Goal: Task Accomplishment & Management: Use online tool/utility

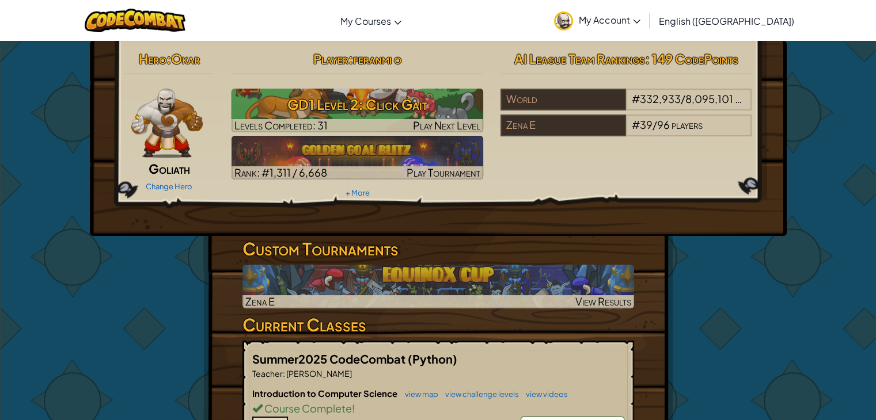
click at [640, 24] on span "My Account" at bounding box center [610, 20] width 62 height 12
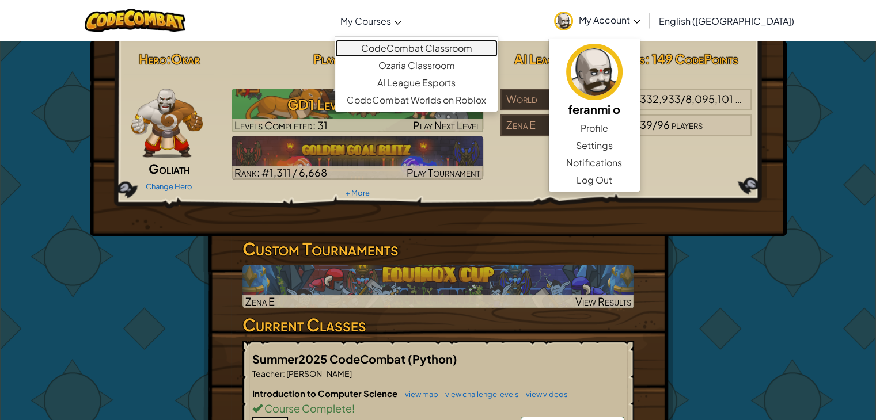
click at [431, 48] on link "CodeCombat Classroom" at bounding box center [416, 48] width 162 height 17
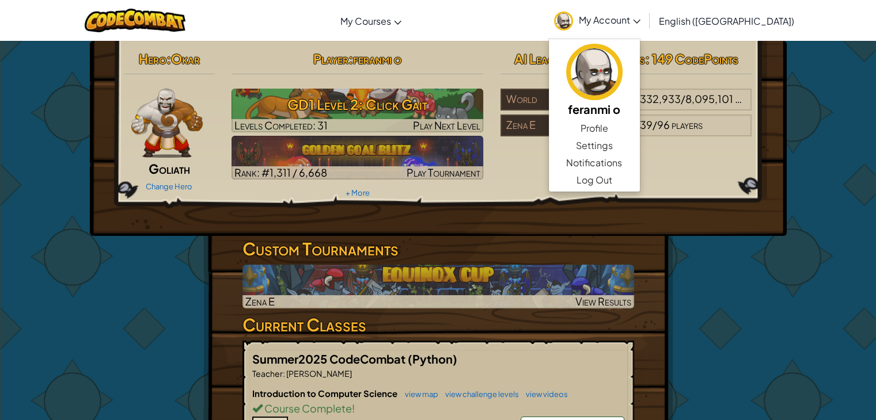
click at [782, 286] on div "Hero : Okar Goliath Change Hero Player : feranmi o GD1 Level 2: Click Gait Leve…" at bounding box center [438, 418] width 876 height 757
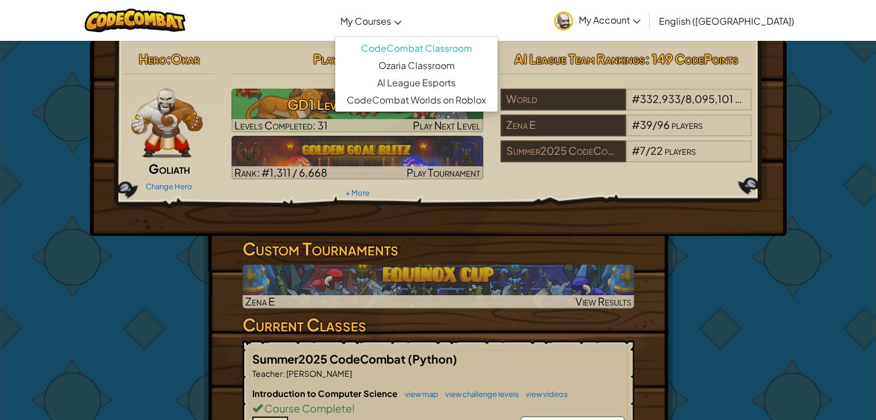
click at [391, 20] on span "My Courses" at bounding box center [365, 21] width 51 height 12
click at [446, 49] on link "CodeCombat Classroom" at bounding box center [416, 48] width 162 height 17
click at [428, 46] on link "CodeCombat Classroom" at bounding box center [416, 48] width 162 height 17
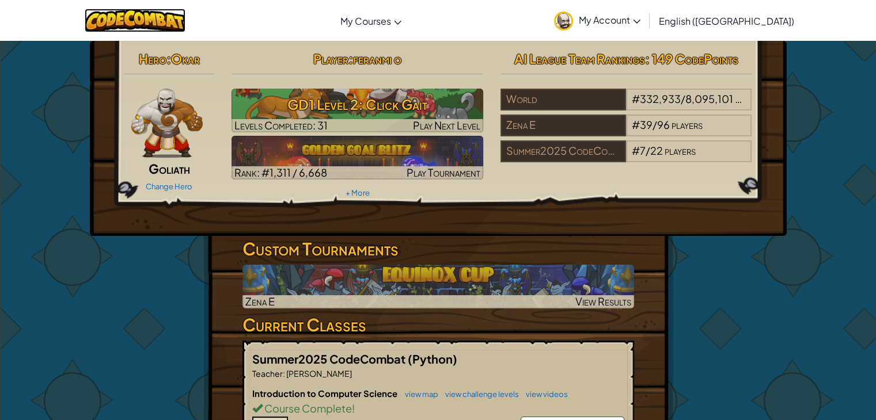
click at [172, 27] on img at bounding box center [135, 21] width 101 height 24
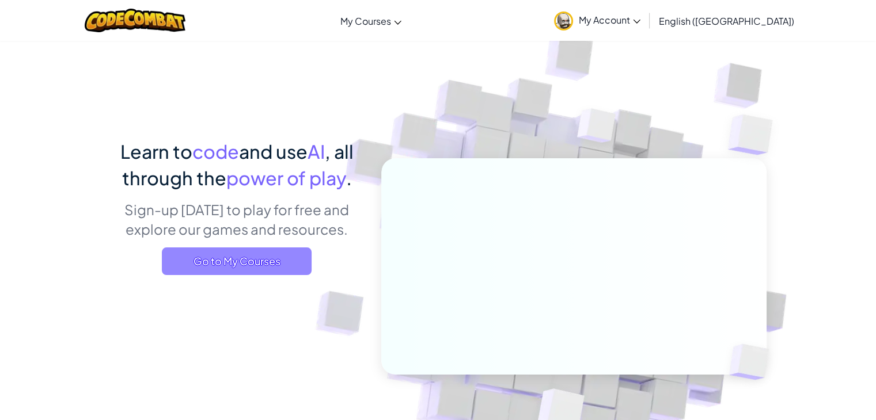
click at [293, 255] on span "Go to My Courses" at bounding box center [237, 262] width 150 height 28
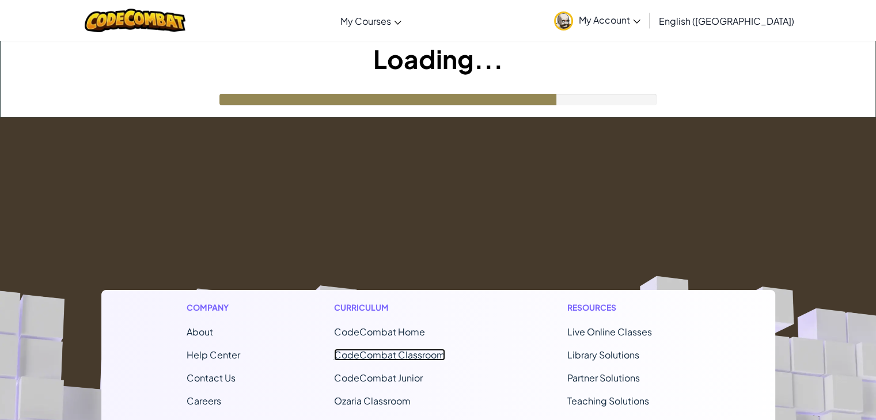
click at [421, 356] on link "CodeCombat Classroom" at bounding box center [389, 355] width 111 height 12
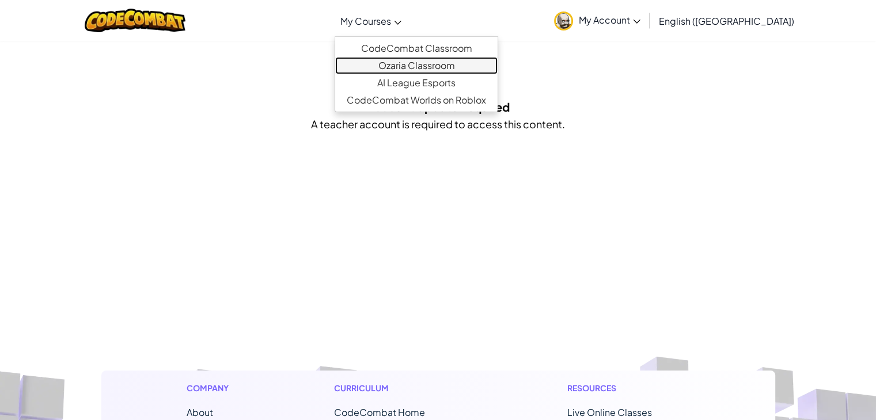
click at [444, 65] on link "Ozaria Classroom" at bounding box center [416, 65] width 162 height 17
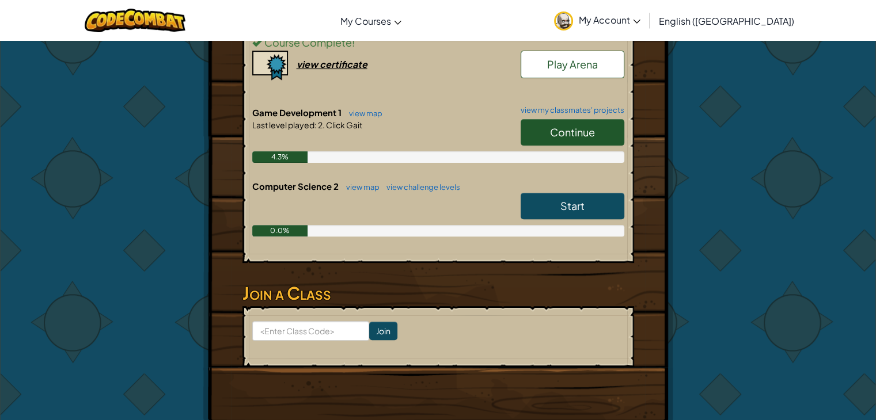
scroll to position [371, 0]
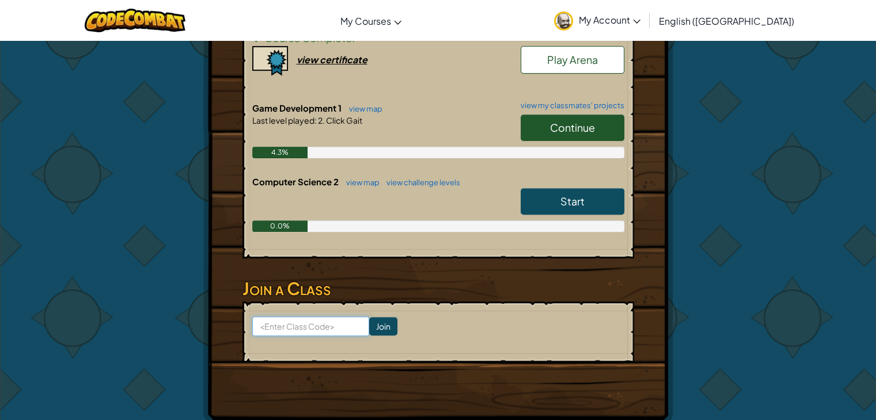
click at [302, 326] on input at bounding box center [310, 327] width 117 height 20
type input "CakeCoolPark"
click at [375, 317] on input "Join" at bounding box center [383, 326] width 28 height 18
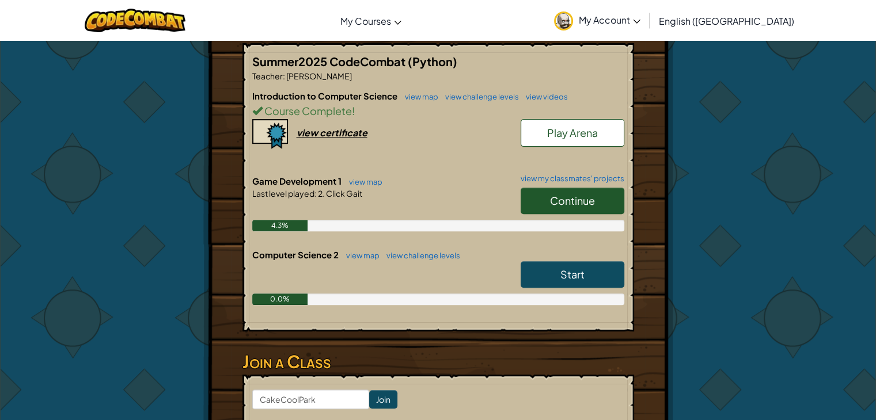
click at [561, 274] on span "Start" at bounding box center [572, 274] width 24 height 13
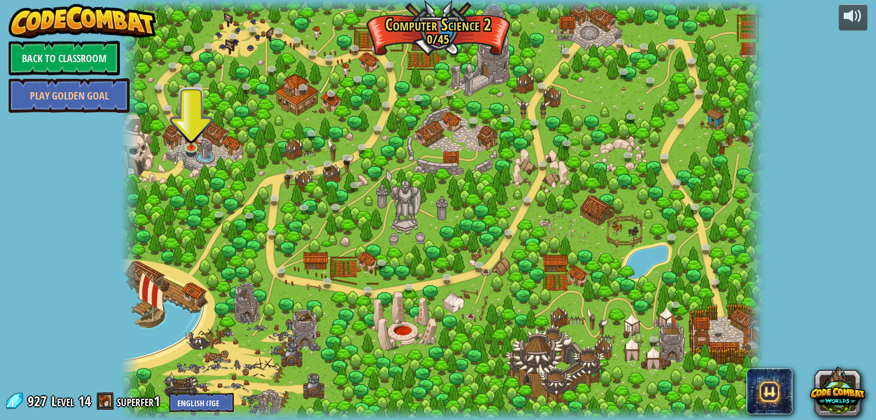
click at [253, 247] on div at bounding box center [442, 210] width 643 height 420
click at [192, 143] on img at bounding box center [191, 128] width 16 height 37
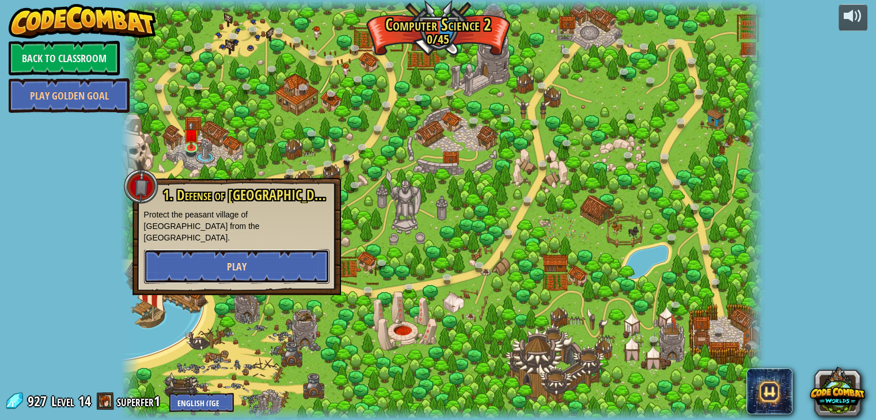
click at [193, 249] on button "Play" at bounding box center [236, 266] width 185 height 35
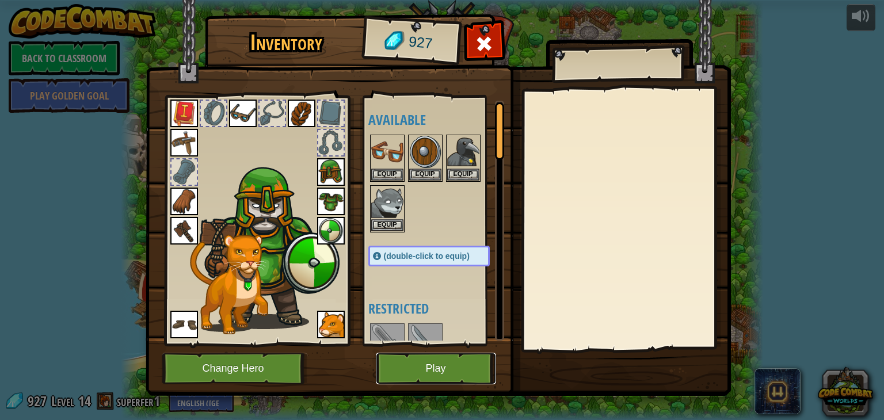
click at [381, 374] on button "Play" at bounding box center [436, 369] width 120 height 32
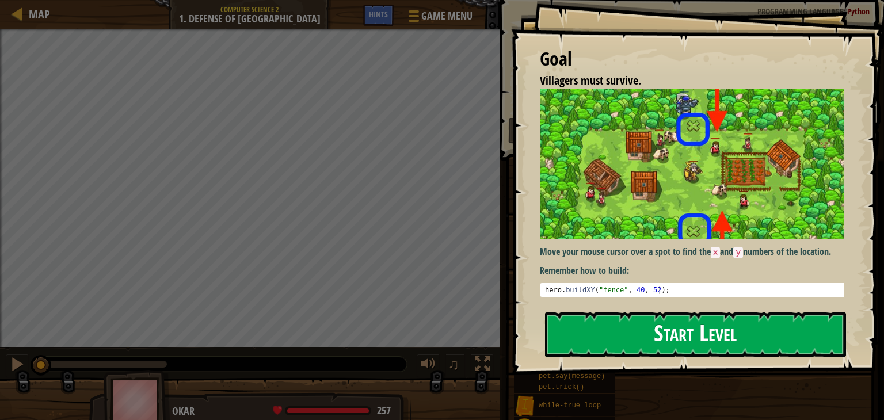
click at [680, 324] on button "Start Level" at bounding box center [695, 334] width 301 height 45
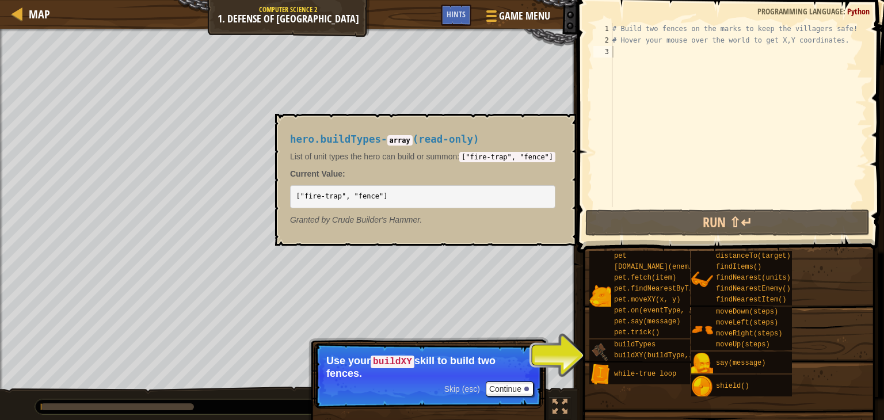
click at [601, 356] on img at bounding box center [600, 352] width 22 height 22
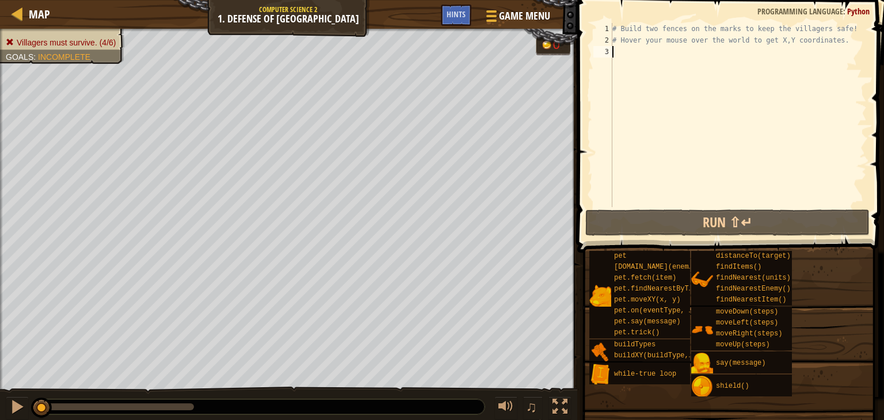
scroll to position [5, 0]
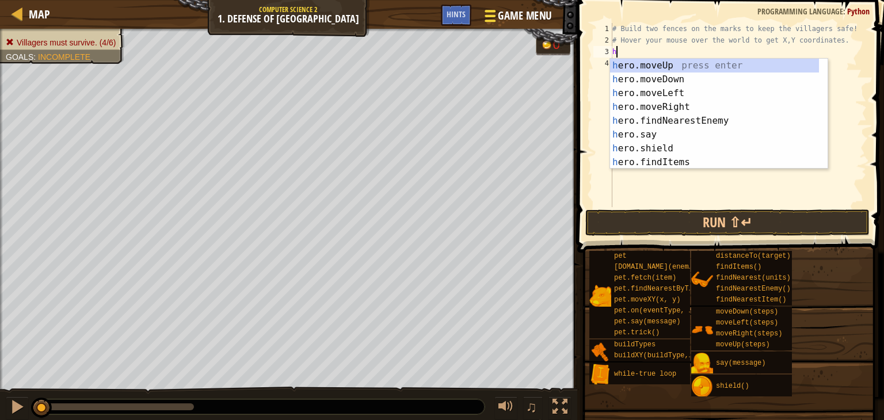
type textarea "h"
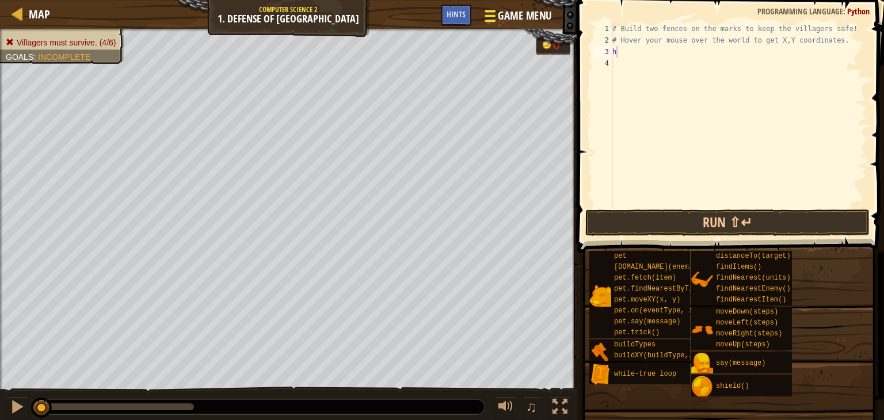
click at [527, 21] on span "Game Menu" at bounding box center [525, 16] width 54 height 16
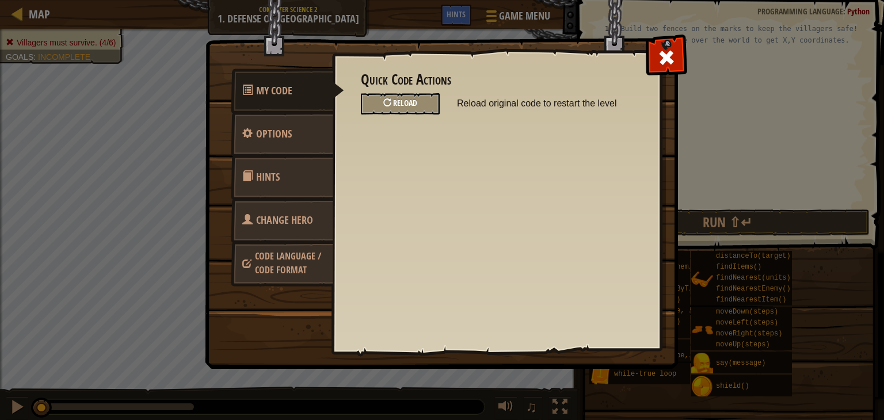
click at [400, 106] on span "Reload" at bounding box center [405, 102] width 24 height 11
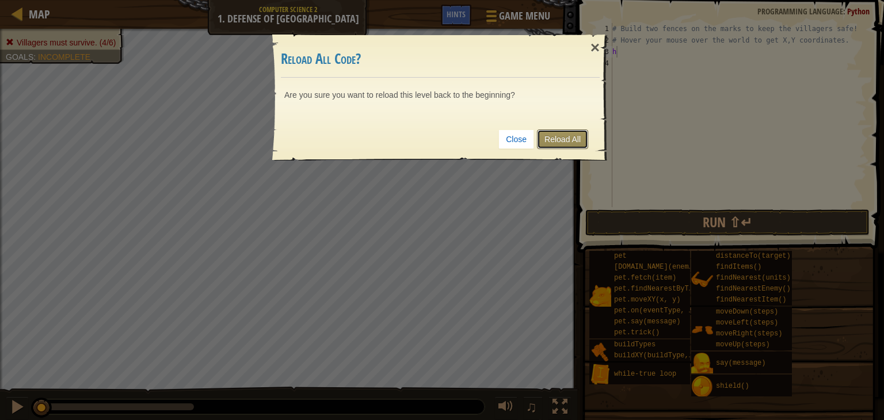
click at [578, 134] on link "Reload All" at bounding box center [562, 140] width 51 height 20
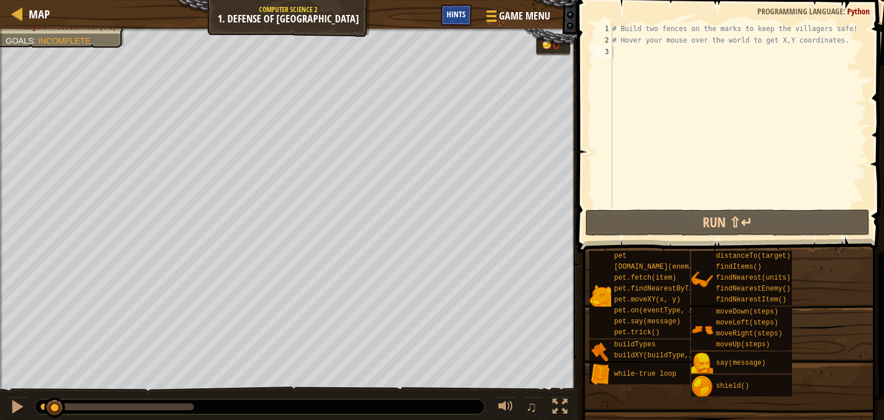
click at [451, 10] on span "Hints" at bounding box center [456, 14] width 19 height 11
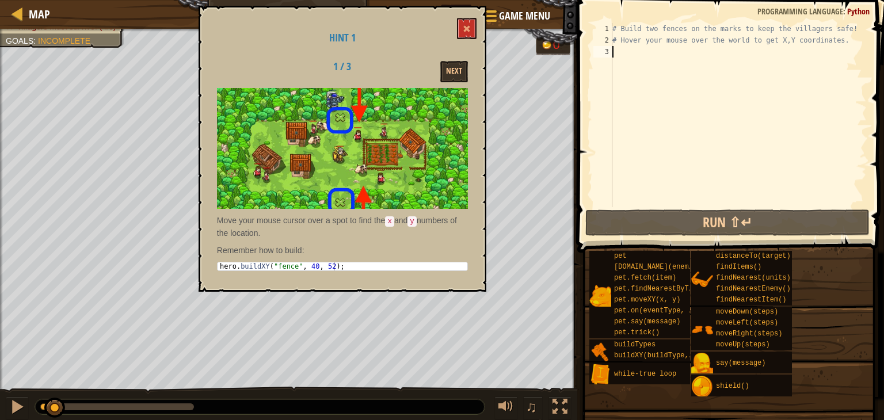
click at [458, 47] on div "Hint 1 1 / 3 Next Move your mouse cursor over a spot to find the x and y number…" at bounding box center [343, 149] width 288 height 286
click at [450, 70] on button "Next" at bounding box center [454, 71] width 28 height 21
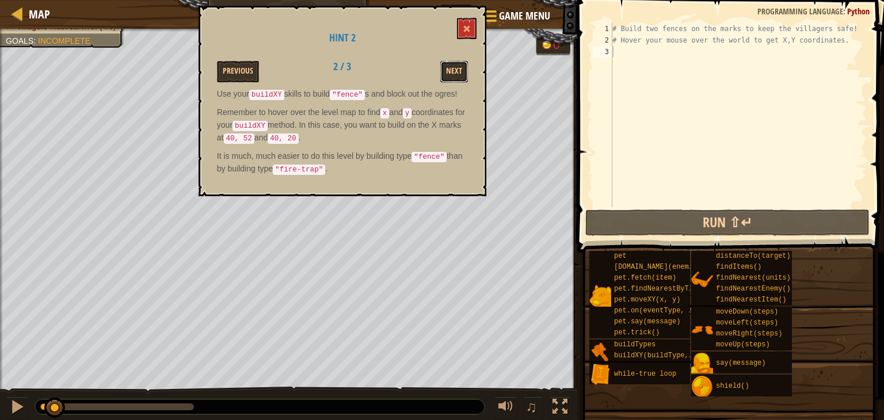
click at [450, 70] on button "Next" at bounding box center [454, 71] width 28 height 21
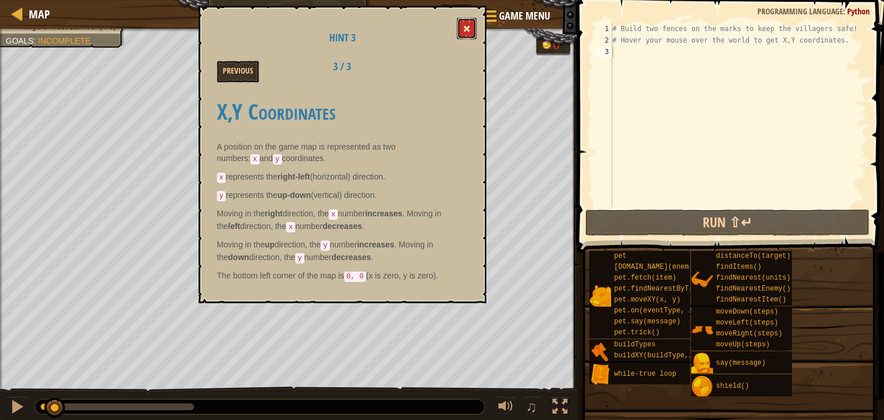
click at [463, 22] on button at bounding box center [467, 28] width 20 height 21
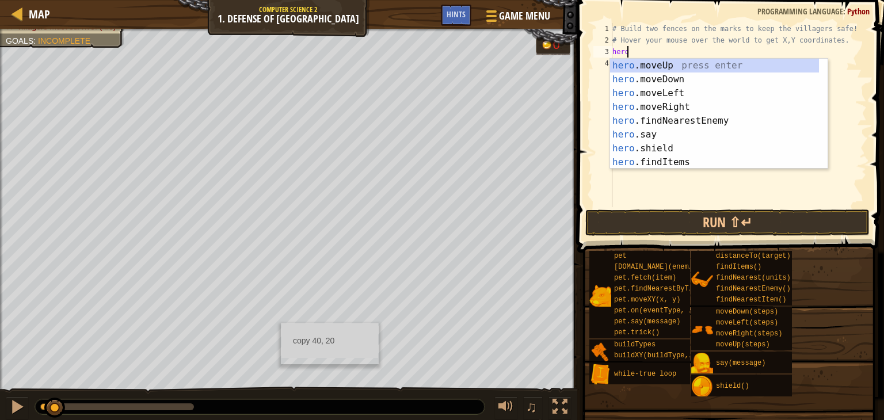
scroll to position [5, 1]
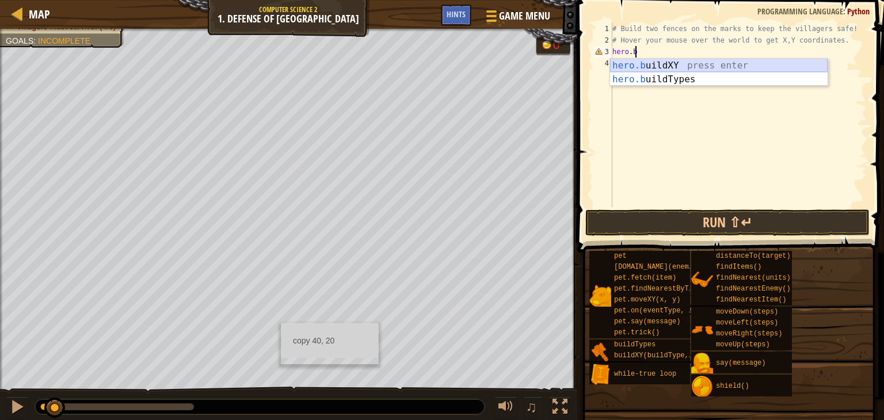
click at [655, 61] on div "hero.b uildXY press enter hero.b uildTypes press enter" at bounding box center [719, 86] width 218 height 55
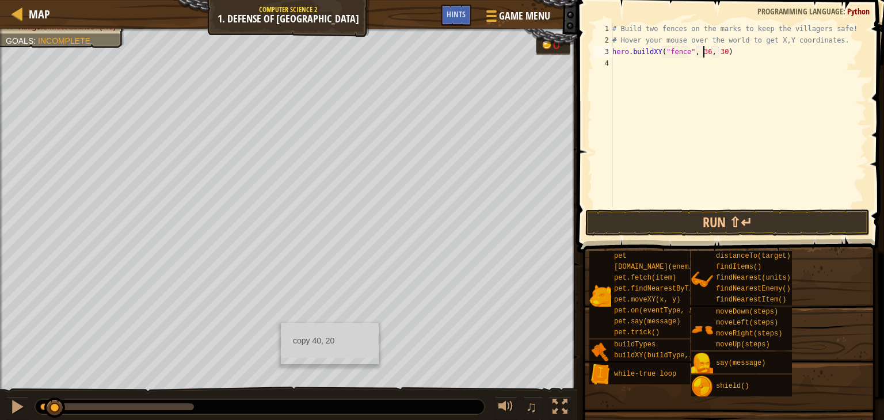
click at [703, 51] on div "# Build two fences on the marks to keep the villagers safe! # Hover your mouse …" at bounding box center [738, 126] width 257 height 207
type textarea "hero.buildXY("fence", , 30)"
click at [694, 54] on div "# Build two fences on the marks to keep the villagers safe! # Hover your mouse …" at bounding box center [738, 126] width 257 height 207
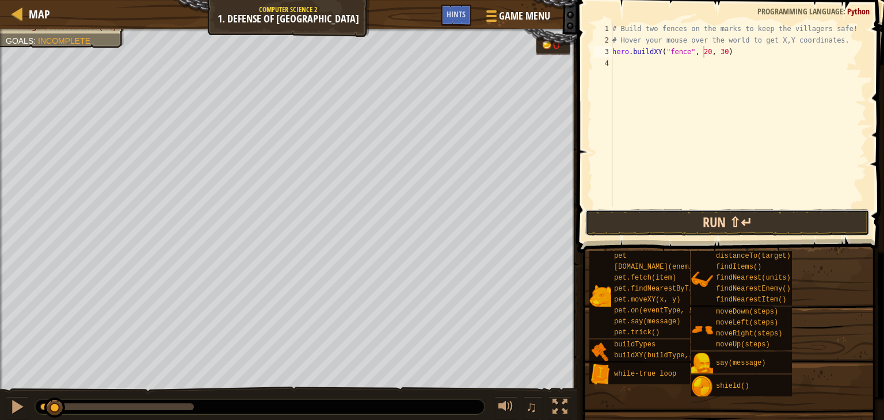
click at [798, 226] on button "Run ⇧↵" at bounding box center [727, 223] width 284 height 26
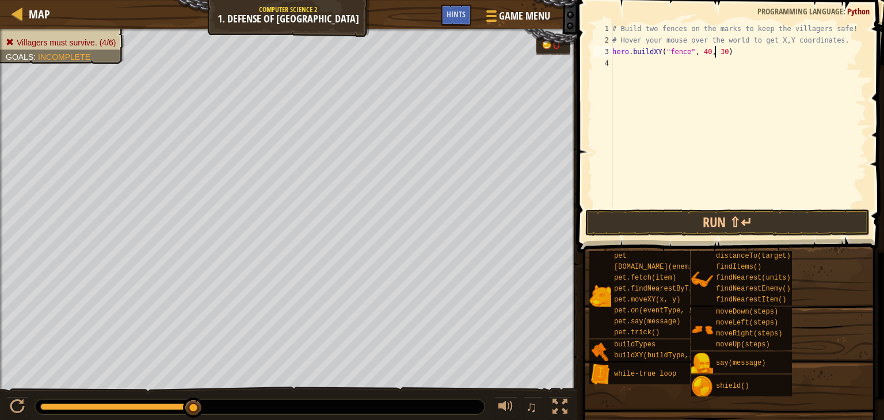
click at [716, 51] on div "# Build two fences on the marks to keep the villagers safe! # Hover your mouse …" at bounding box center [738, 126] width 257 height 207
click at [718, 51] on div "# Build two fences on the marks to keep the villagers safe! # Hover your mouse …" at bounding box center [738, 126] width 257 height 207
type textarea "hero.buildXY("fence", 40, 20)"
click at [772, 158] on div "# Build two fences on the marks to keep the villagers safe! # Hover your mouse …" at bounding box center [738, 126] width 257 height 207
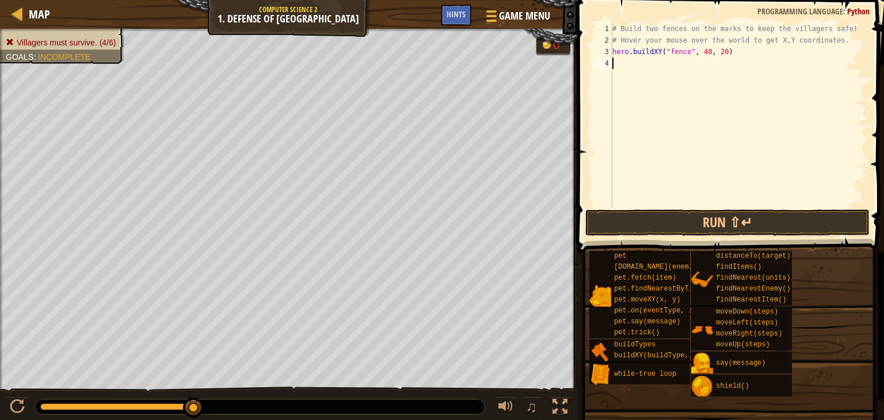
scroll to position [5, 0]
click at [736, 227] on button "Run ⇧↵" at bounding box center [727, 223] width 284 height 26
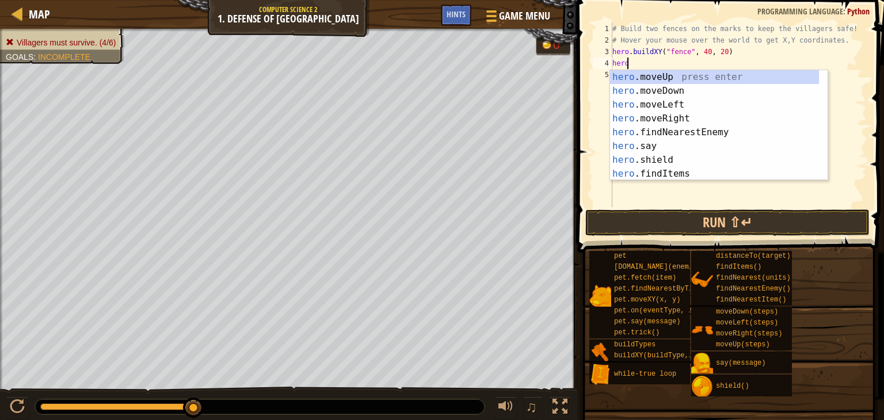
scroll to position [5, 1]
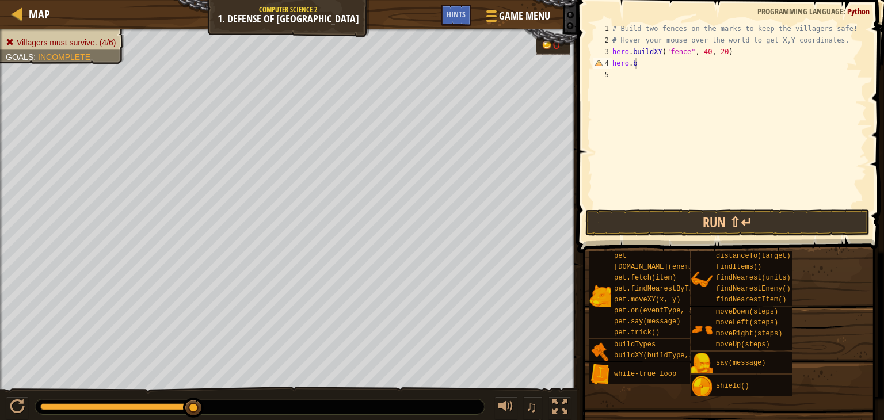
click at [669, 0] on body "Map Computer Science 2 1. Defense of Plainswood Game Menu Done Hints 1 הההההההה…" at bounding box center [442, 0] width 884 height 0
click at [634, 62] on div "# Build two fences on the marks to keep the villagers safe! # Hover your mouse …" at bounding box center [738, 126] width 257 height 207
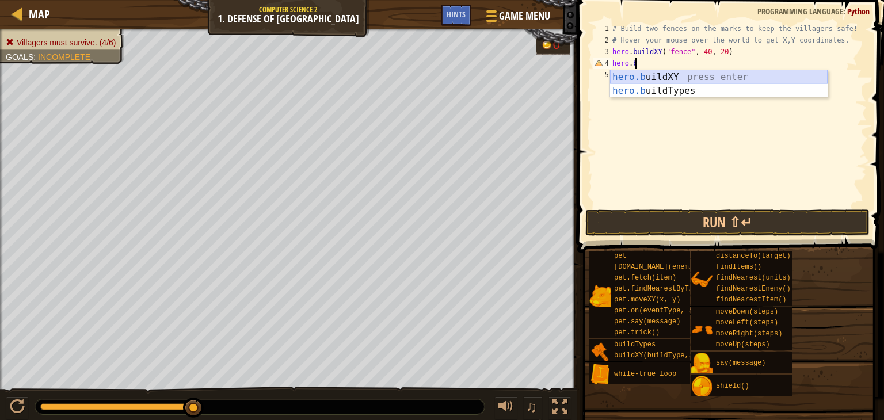
click at [667, 74] on div "hero.b uildXY press enter hero.b uildTypes press enter" at bounding box center [719, 97] width 218 height 55
type textarea "hero.buildXY("fence", 36, 30)"
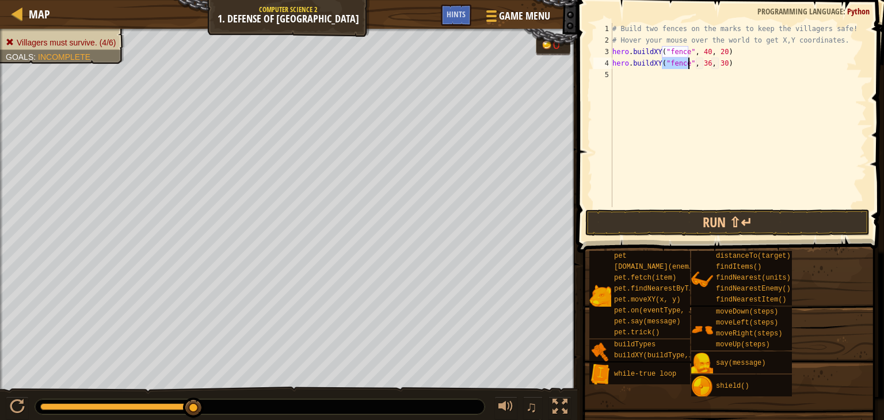
click at [667, 74] on div "# Build two fences on the marks to keep the villagers safe! # Hover your mouse …" at bounding box center [738, 126] width 257 height 207
click at [703, 64] on div "# Build two fences on the marks to keep the villagers safe! # Hover your mouse …" at bounding box center [738, 126] width 257 height 207
click at [718, 64] on div "# Build two fences on the marks to keep the villagers safe! # Hover your mouse …" at bounding box center [738, 126] width 257 height 207
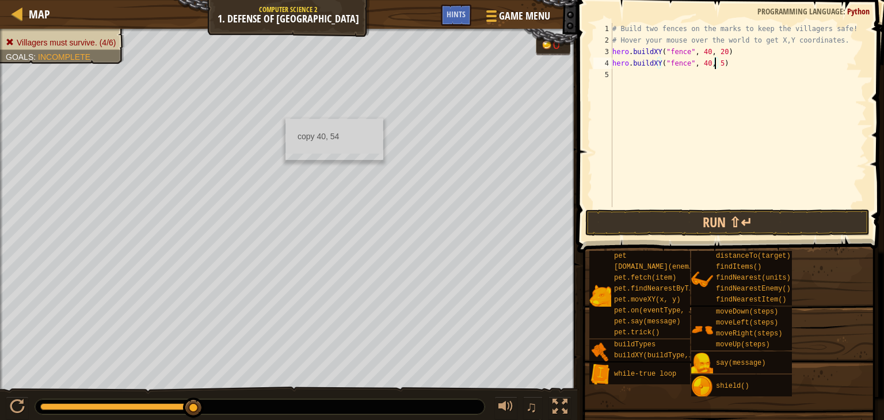
scroll to position [5, 8]
type textarea "hero.buildXY("fence", 40, 54)"
click at [686, 227] on button "Run ⇧↵" at bounding box center [727, 223] width 284 height 26
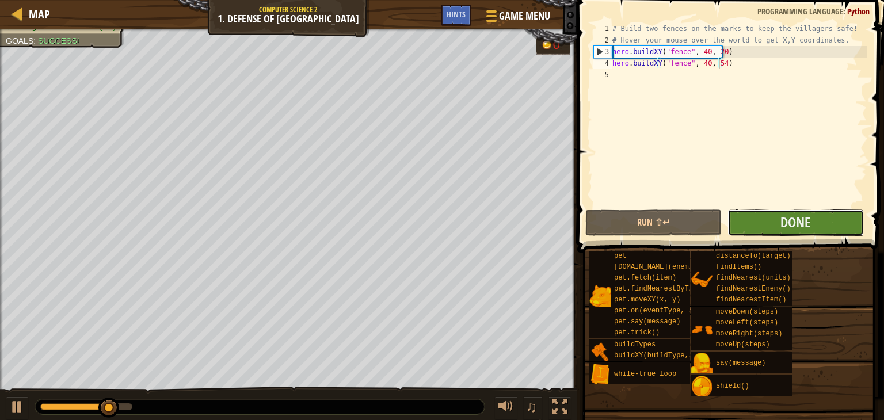
click at [751, 210] on button "Done" at bounding box center [796, 223] width 136 height 26
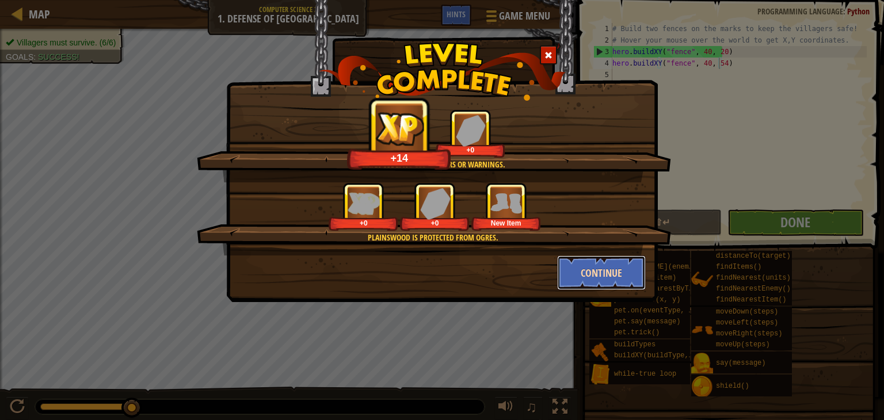
click at [630, 262] on button "Continue" at bounding box center [601, 273] width 89 height 35
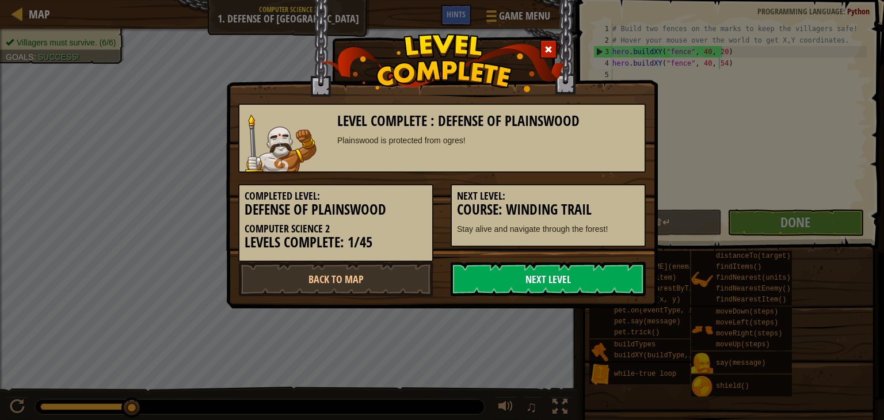
click at [604, 277] on link "Next Level" at bounding box center [548, 279] width 195 height 35
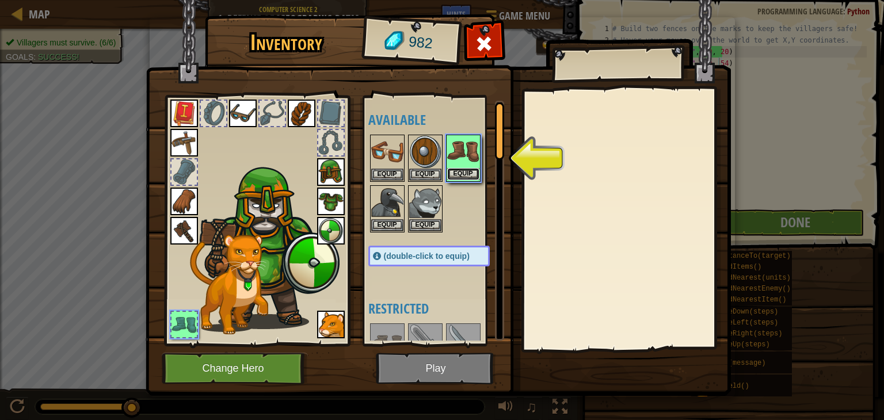
click at [470, 169] on button "Equip" at bounding box center [463, 174] width 32 height 12
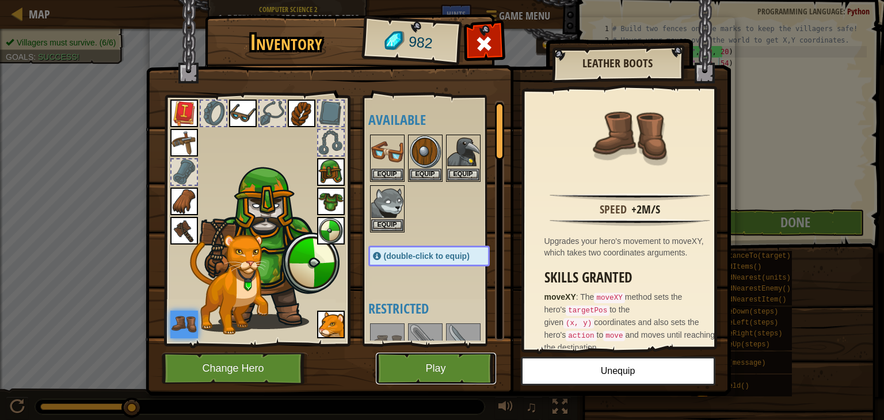
click at [462, 368] on button "Play" at bounding box center [436, 369] width 120 height 32
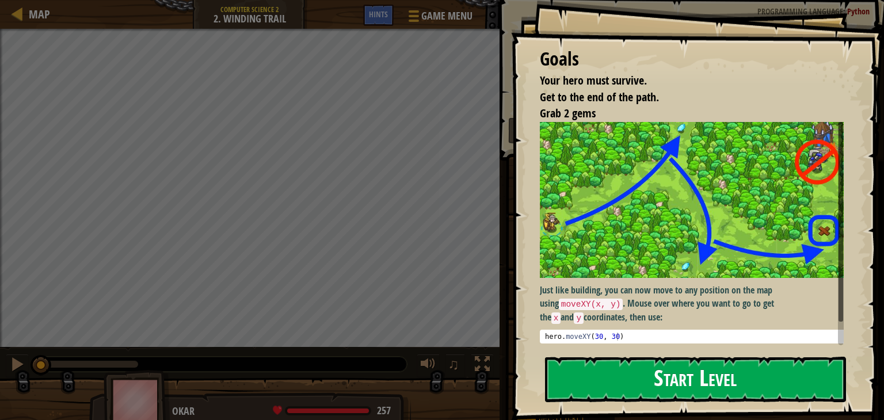
click at [604, 380] on button "Start Level" at bounding box center [695, 379] width 301 height 45
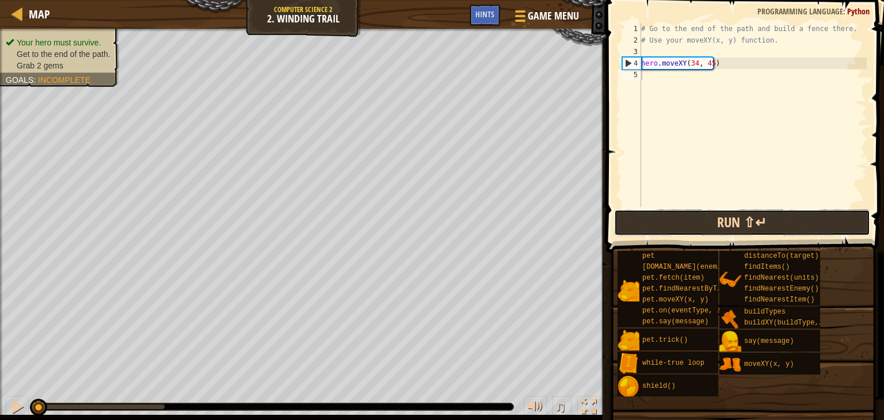
click at [691, 220] on button "Run ⇧↵" at bounding box center [742, 223] width 256 height 26
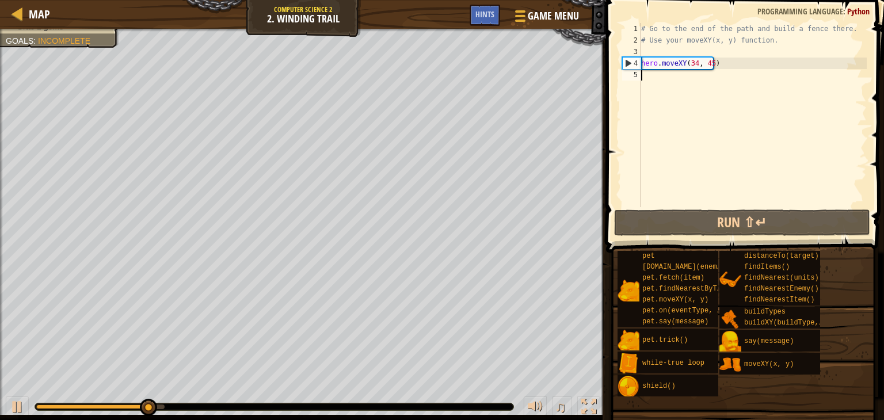
scroll to position [5, 0]
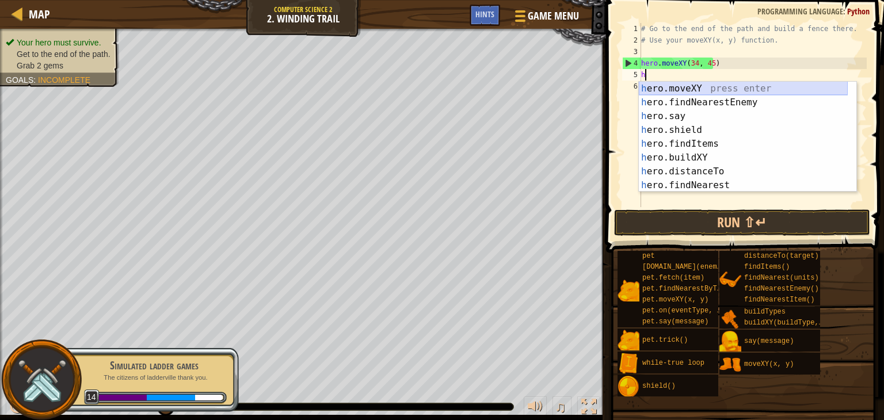
click at [713, 89] on div "h ero.moveXY press enter h ero.findNearestEnemy press enter h ero.say press ent…" at bounding box center [743, 151] width 209 height 138
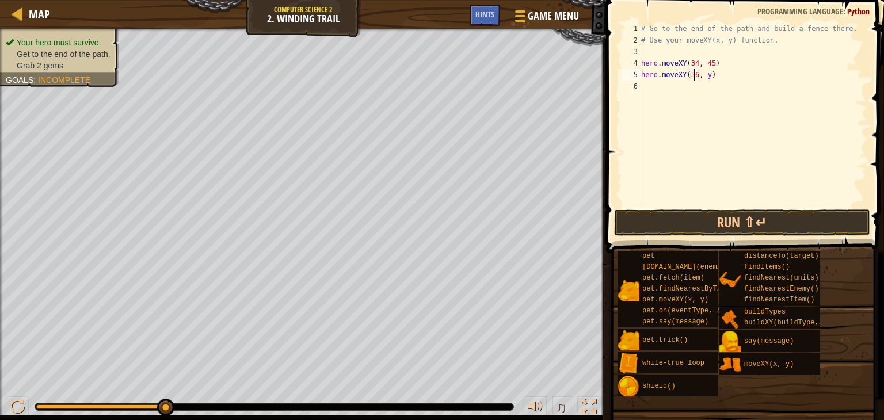
scroll to position [5, 4]
click at [705, 75] on div "# Go to the end of the path and build a fence there. # Use your moveXY(x, y) fu…" at bounding box center [753, 126] width 228 height 207
type textarea "hero.moveXY(36, 61)"
click at [709, 224] on button "Run ⇧↵" at bounding box center [742, 223] width 256 height 26
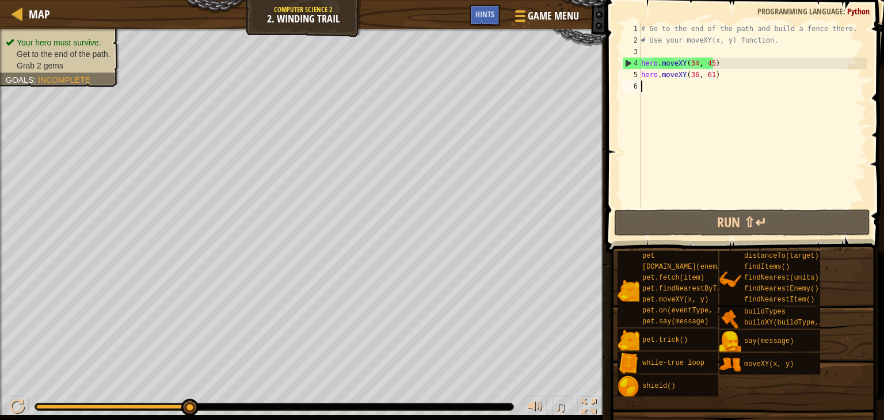
click at [642, 87] on div "# Go to the end of the path and build a fence there. # Use your moveXY(x, y) fu…" at bounding box center [753, 126] width 228 height 207
type textarea "b"
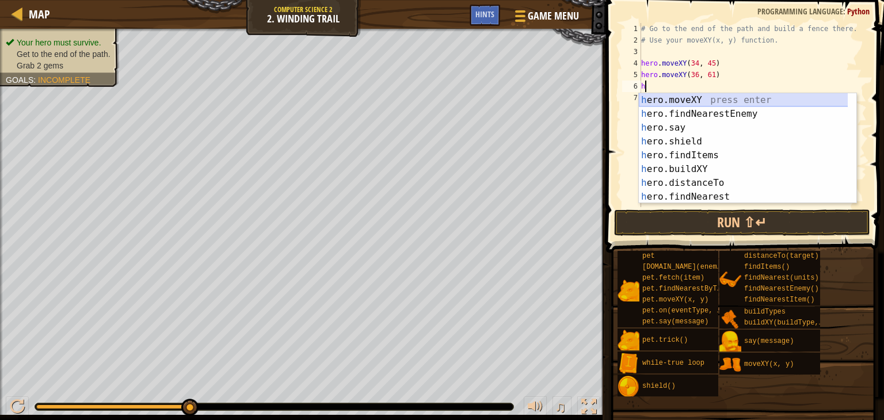
click at [703, 97] on div "h ero.moveXY press enter h ero.findNearestEnemy press enter h ero.say press ent…" at bounding box center [748, 162] width 218 height 138
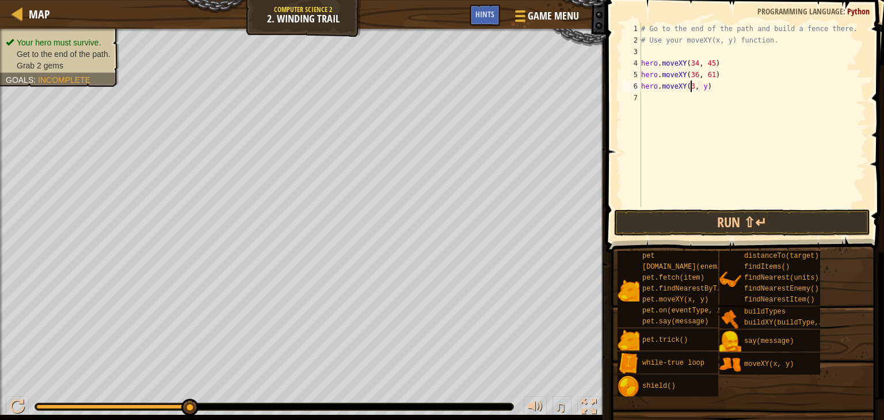
scroll to position [5, 4]
click at [705, 86] on div "# Go to the end of the path and build a fence there. # Use your moveXY(x, y) fu…" at bounding box center [753, 126] width 228 height 207
click at [668, 224] on button "Run ⇧↵" at bounding box center [742, 223] width 256 height 26
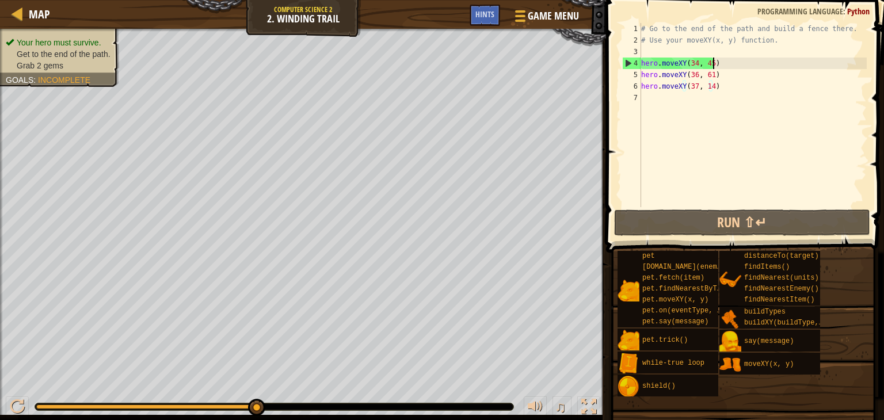
click at [714, 60] on div "# Go to the end of the path and build a fence there. # Use your moveXY(x, y) fu…" at bounding box center [753, 126] width 228 height 207
click at [722, 75] on div "# Go to the end of the path and build a fence there. # Use your moveXY(x, y) fu…" at bounding box center [753, 126] width 228 height 207
type textarea "hero.moveXY(36, 61)"
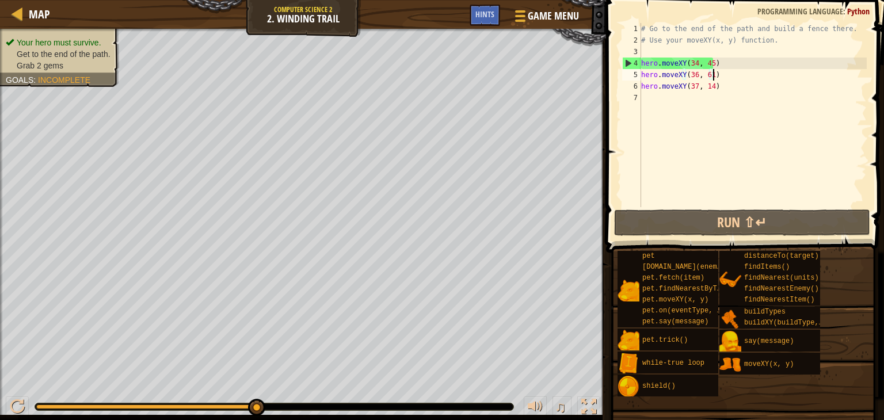
scroll to position [5, 0]
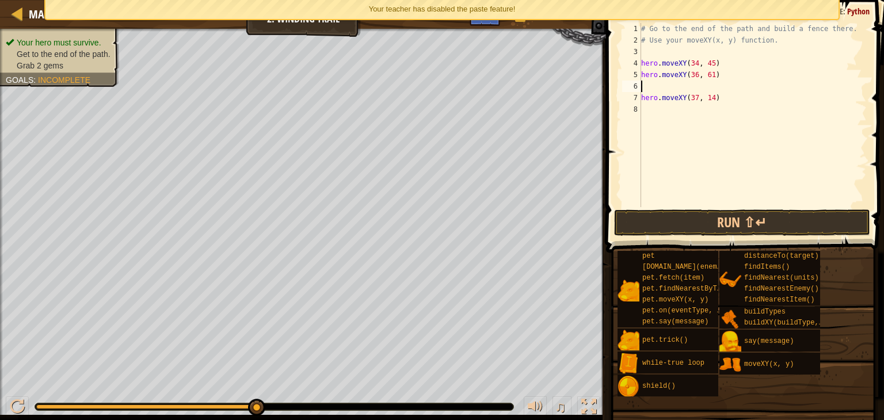
click at [652, 84] on div "# Go to the end of the path and build a fence there. # Use your moveXY(x, y) fu…" at bounding box center [753, 126] width 228 height 207
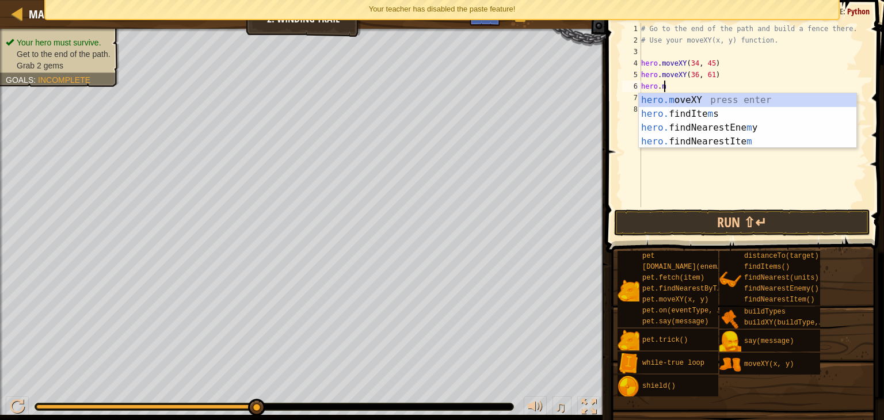
scroll to position [5, 1]
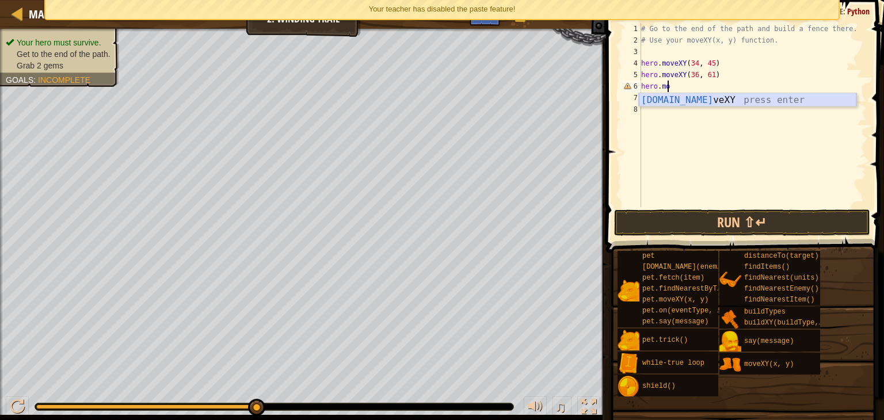
click at [656, 97] on div "hero.mo veXY press enter" at bounding box center [748, 113] width 218 height 41
click at [703, 93] on div "# Go to the end of the path and build a fence there. # Use your moveXY(x, y) fu…" at bounding box center [753, 126] width 228 height 207
click at [702, 83] on div "# Go to the end of the path and build a fence there. # Use your moveXY(x, y) fu…" at bounding box center [753, 126] width 228 height 207
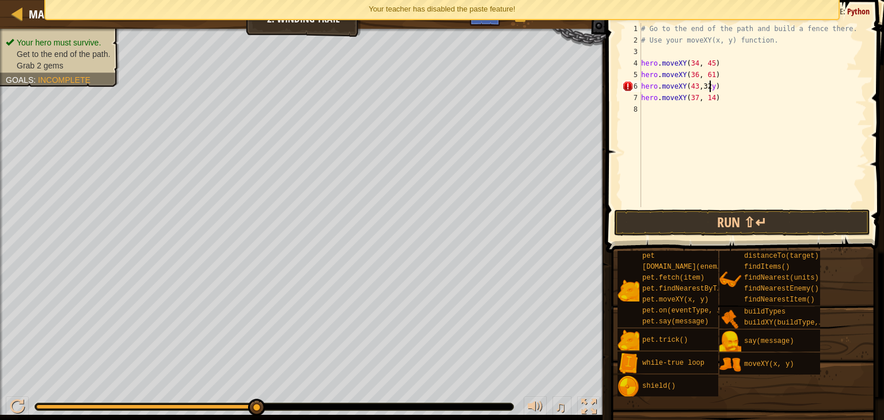
click at [714, 89] on div "# Go to the end of the path and build a fence there. # Use your moveXY(x, y) fu…" at bounding box center [753, 126] width 228 height 207
type textarea "hero.moveXY(43, 32)"
click at [736, 215] on button "Run ⇧↵" at bounding box center [742, 223] width 256 height 26
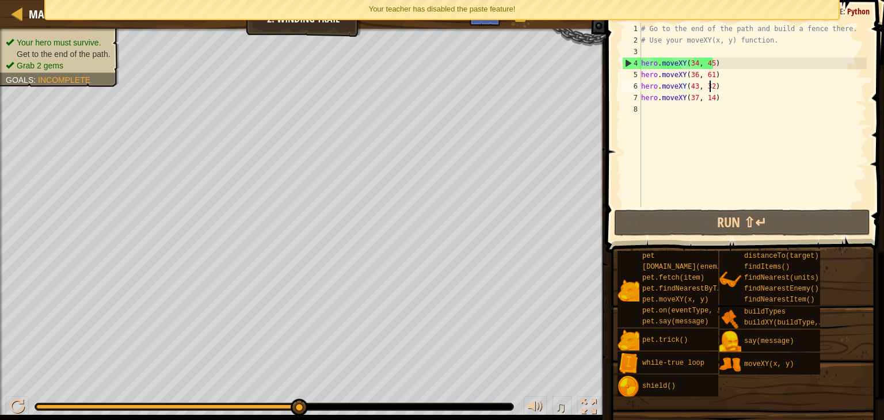
click at [640, 105] on div "8" at bounding box center [631, 110] width 19 height 12
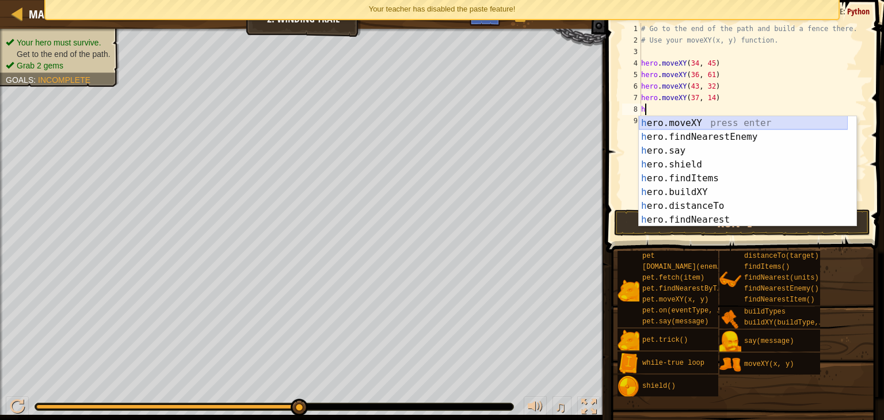
click at [714, 124] on div "h ero.moveXY press enter h ero.findNearestEnemy press enter h ero.say press ent…" at bounding box center [743, 185] width 209 height 138
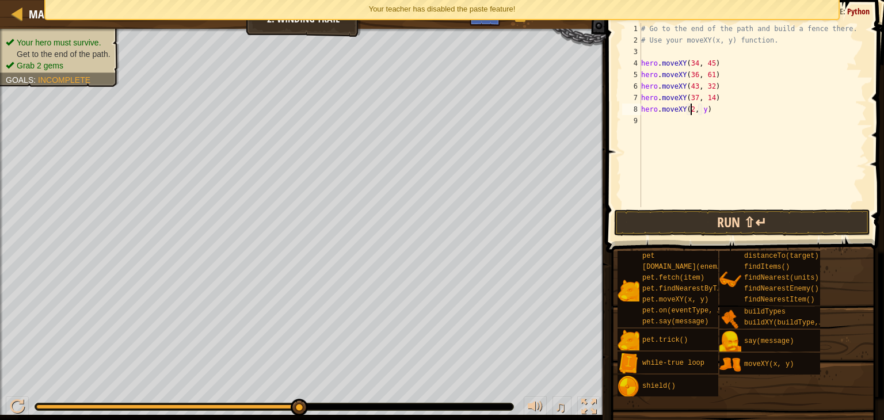
scroll to position [5, 4]
click at [707, 110] on div "# Go to the end of the path and build a fence there. # Use your moveXY(x, y) fu…" at bounding box center [753, 126] width 228 height 207
click at [695, 224] on button "Run ⇧↵" at bounding box center [742, 223] width 256 height 26
click at [693, 108] on div "# Go to the end of the path and build a fence there. # Use your moveXY(x, y) fu…" at bounding box center [753, 126] width 228 height 207
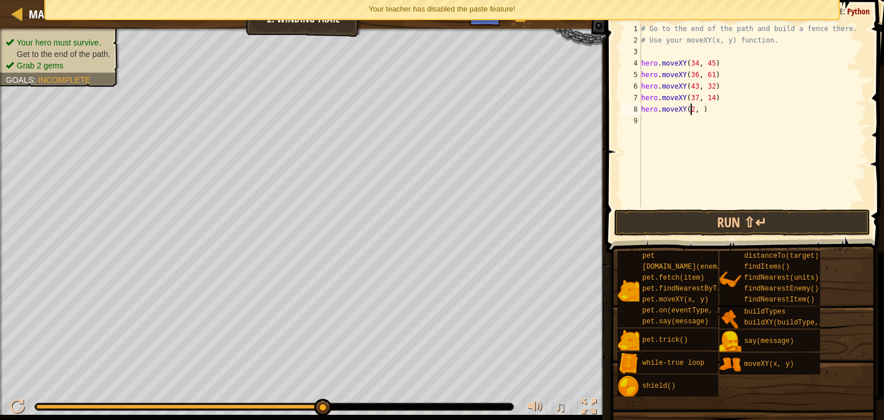
scroll to position [5, 4]
click at [702, 111] on div "# Go to the end of the path and build a fence there. # Use your moveXY(x, y) fu…" at bounding box center [753, 126] width 228 height 207
type textarea "hero.moveXY(72, 25)"
click at [677, 211] on button "Run ⇧↵" at bounding box center [742, 223] width 256 height 26
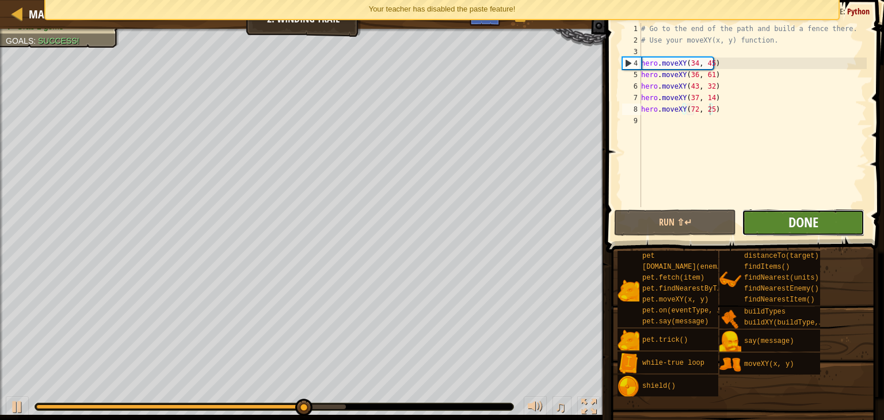
click at [800, 221] on span "Done" at bounding box center [804, 222] width 30 height 18
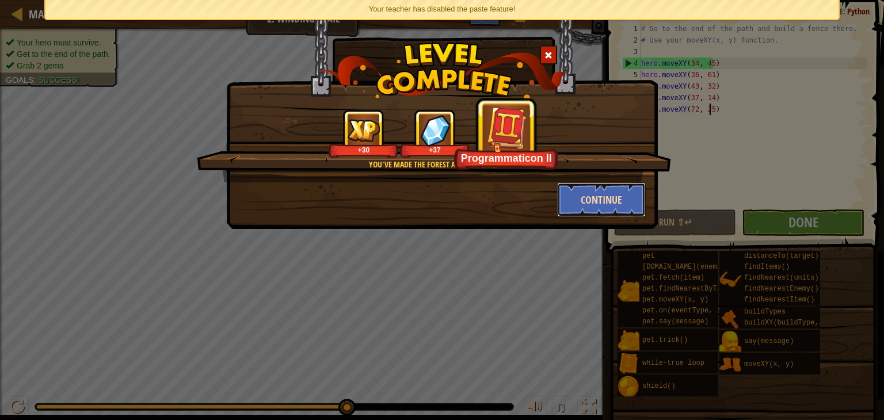
click at [610, 187] on button "Continue" at bounding box center [601, 199] width 89 height 35
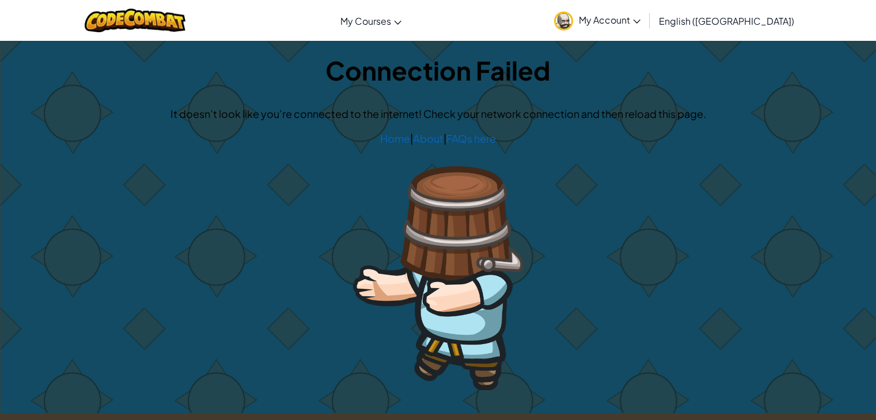
click at [486, 295] on img at bounding box center [438, 278] width 170 height 224
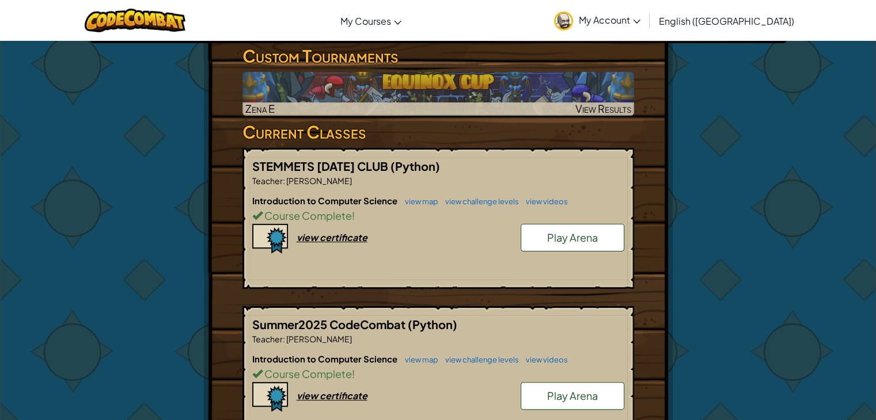
scroll to position [196, 0]
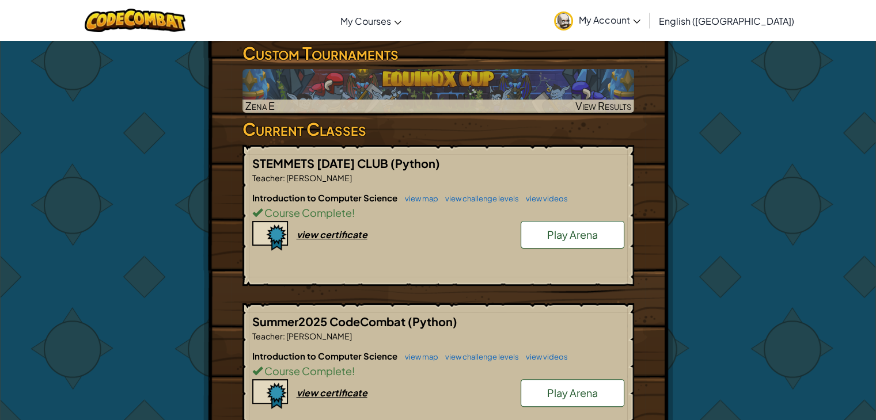
click at [583, 236] on span "Play Arena" at bounding box center [572, 234] width 51 height 13
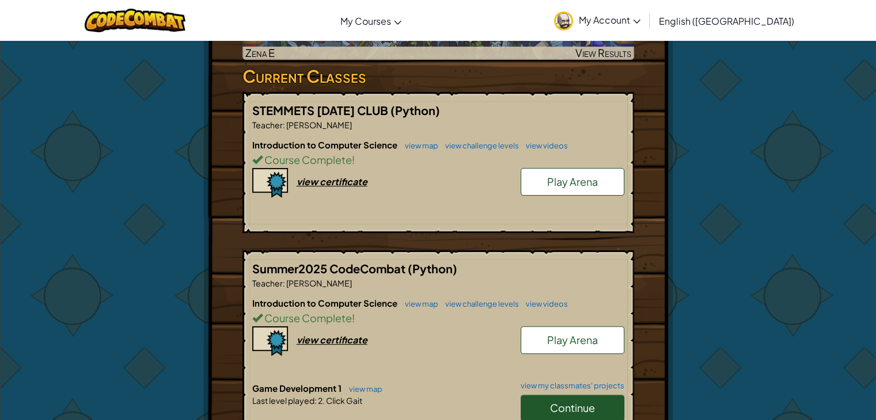
scroll to position [246, 0]
